Goal: Task Accomplishment & Management: Use online tool/utility

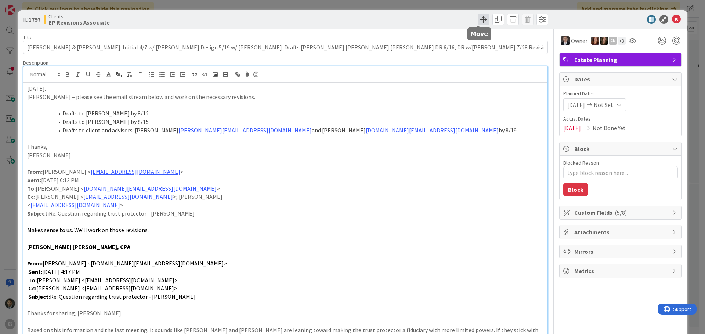
click at [478, 18] on span at bounding box center [484, 20] width 12 height 12
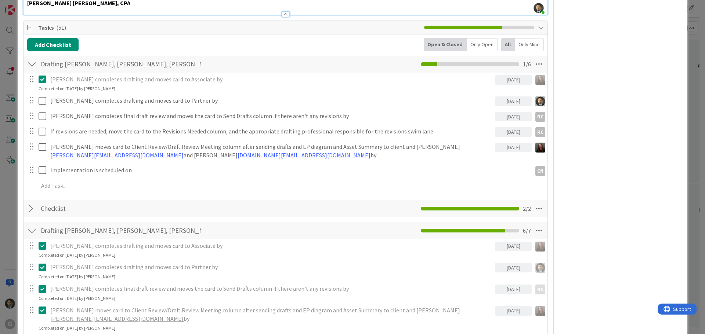
scroll to position [1248, 0]
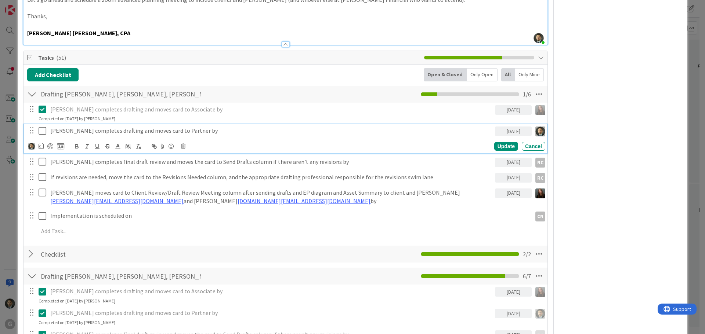
click at [43, 127] on icon at bounding box center [44, 131] width 11 height 9
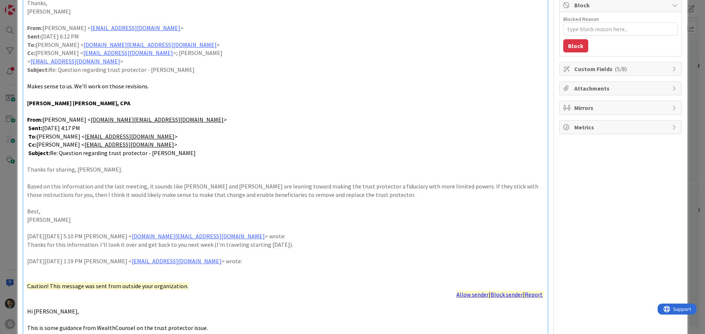
scroll to position [0, 0]
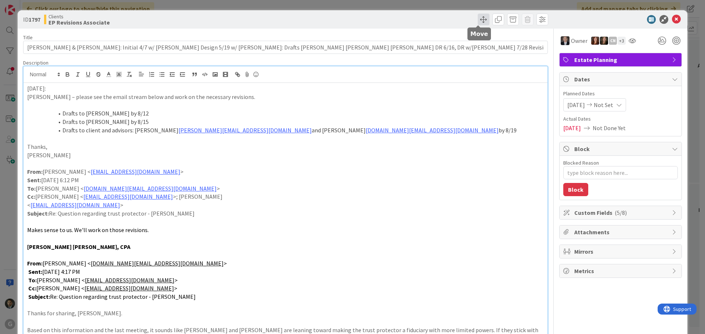
click at [479, 21] on span at bounding box center [484, 20] width 12 height 12
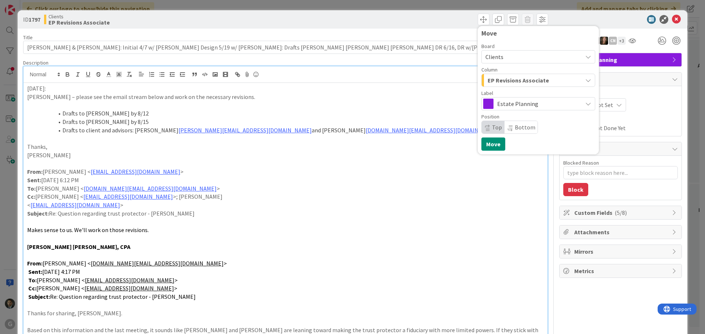
click at [510, 77] on span "EP Revisions Associate" at bounding box center [518, 81] width 61 height 10
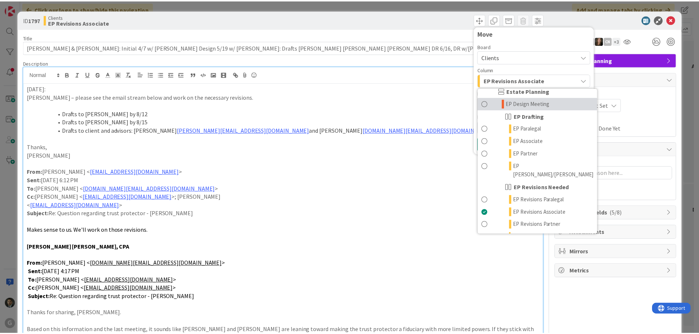
scroll to position [73, 0]
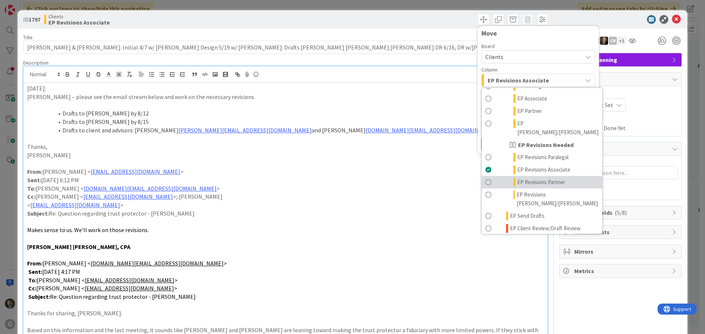
click at [517, 178] on span "EP Revisions Partner" at bounding box center [541, 182] width 48 height 9
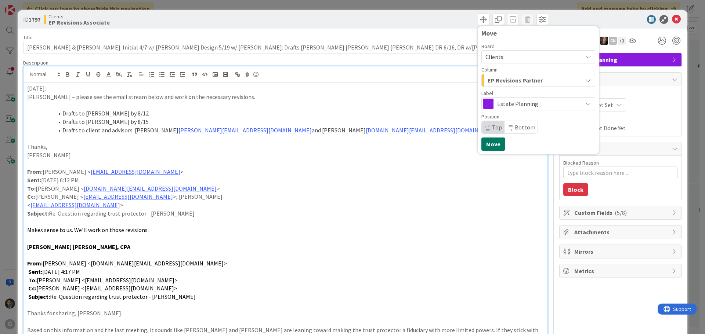
click at [495, 144] on button "Move" at bounding box center [493, 144] width 24 height 13
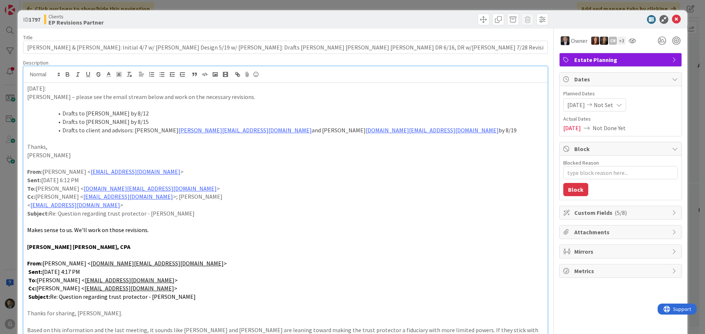
type textarea "x"
click at [458, 4] on div "ID 1797 Clients EP Revisions Partner Move Move Title 127 / 128 [PERSON_NAME] & …" at bounding box center [352, 167] width 705 height 334
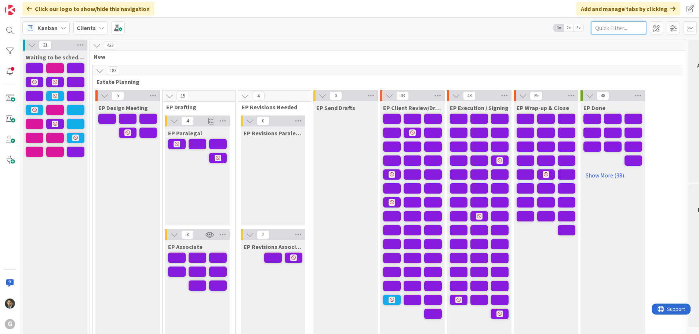
click at [625, 27] on input "text" at bounding box center [618, 27] width 55 height 13
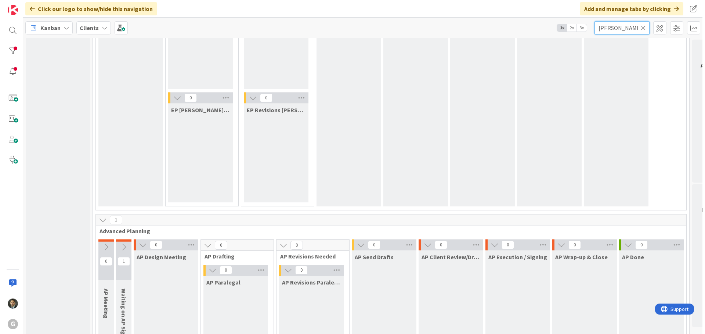
scroll to position [294, 0]
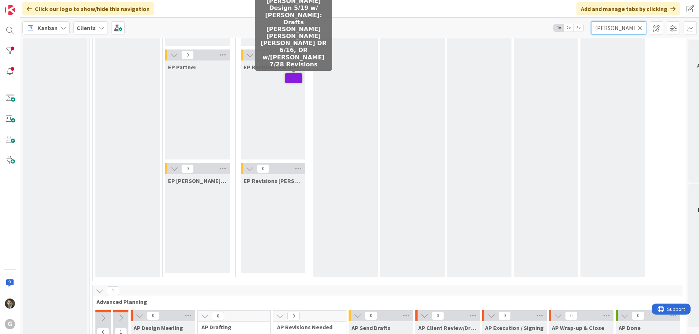
type input "[PERSON_NAME]"
click at [292, 76] on span at bounding box center [294, 78] width 18 height 10
type textarea "x"
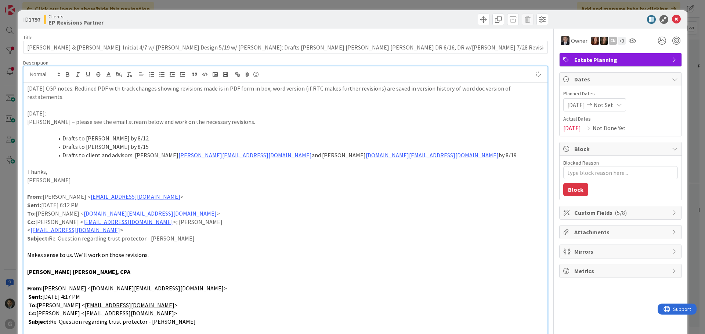
type textarea "x"
click at [478, 20] on span at bounding box center [484, 20] width 12 height 12
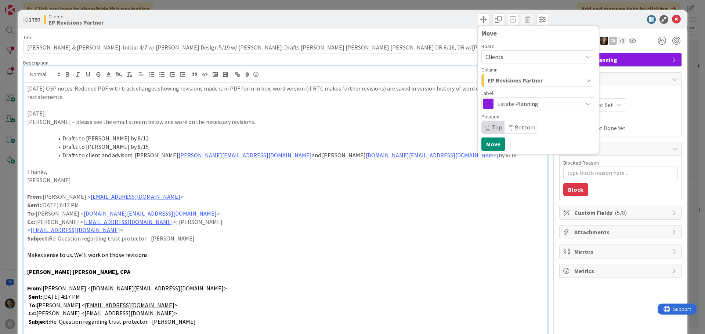
click at [457, 8] on div "ID 1797 Clients EP Revisions Partner Move Board Clients Column EP Revisions Par…" at bounding box center [352, 167] width 705 height 334
